Goal: Book appointment/travel/reservation

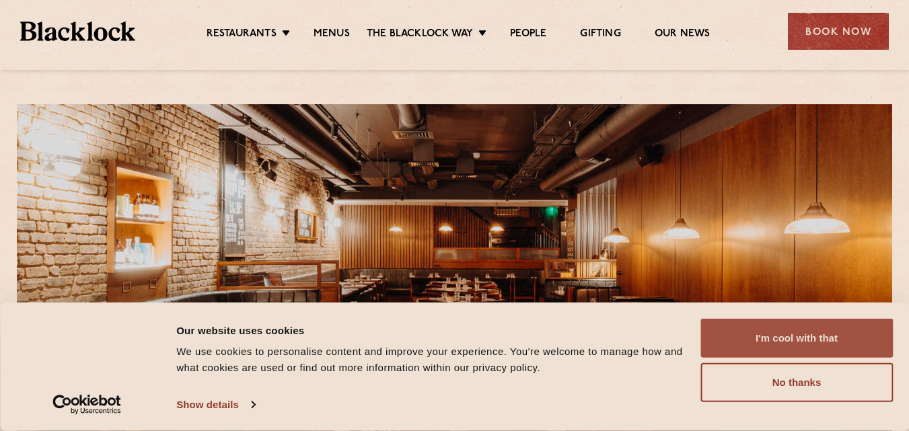
click at [800, 340] on button "I'm cool with that" at bounding box center [796, 338] width 192 height 39
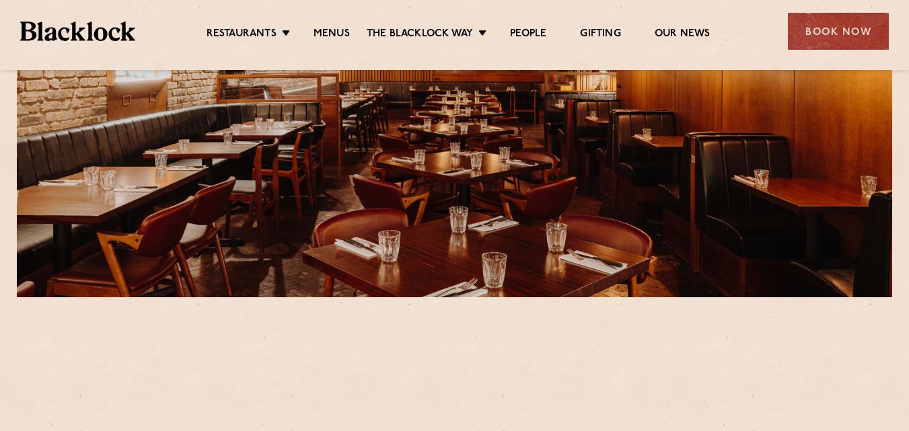
scroll to position [269, 0]
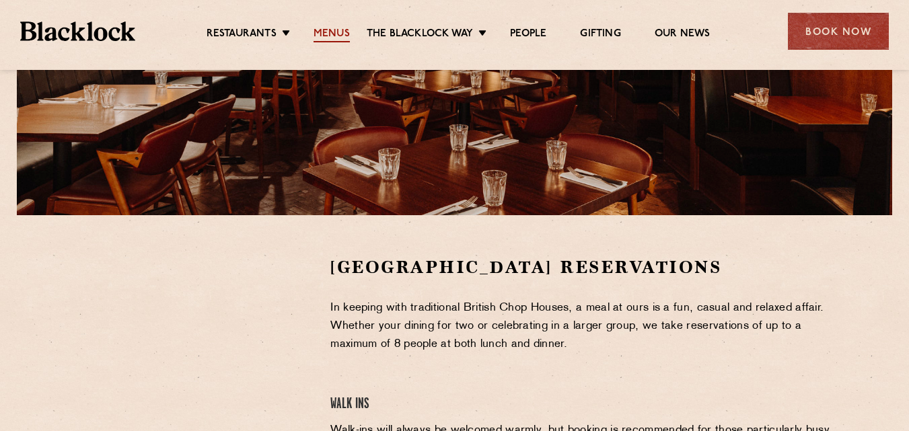
click at [338, 32] on link "Menus" at bounding box center [331, 35] width 36 height 15
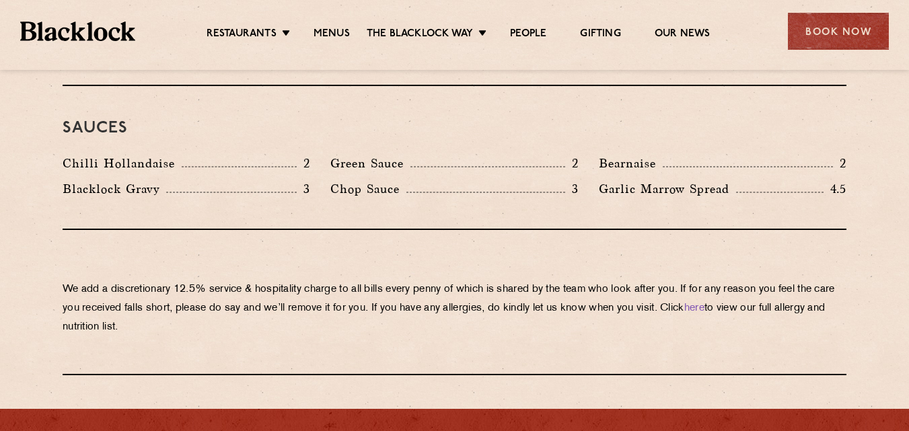
scroll to position [2219, 0]
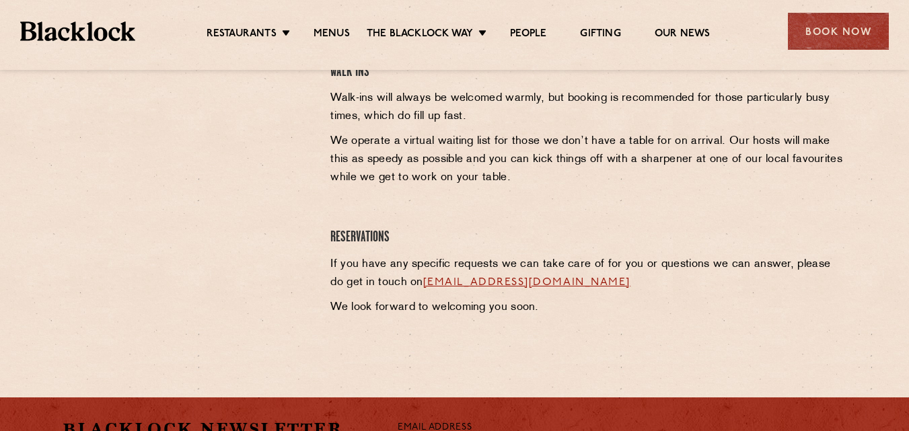
scroll to position [601, 0]
